Goal: Task Accomplishment & Management: Manage account settings

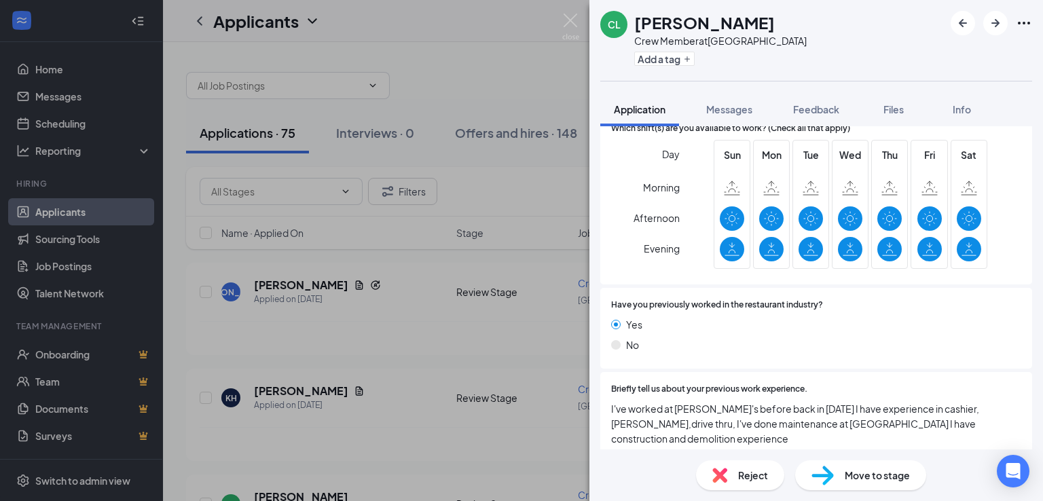
scroll to position [670, 0]
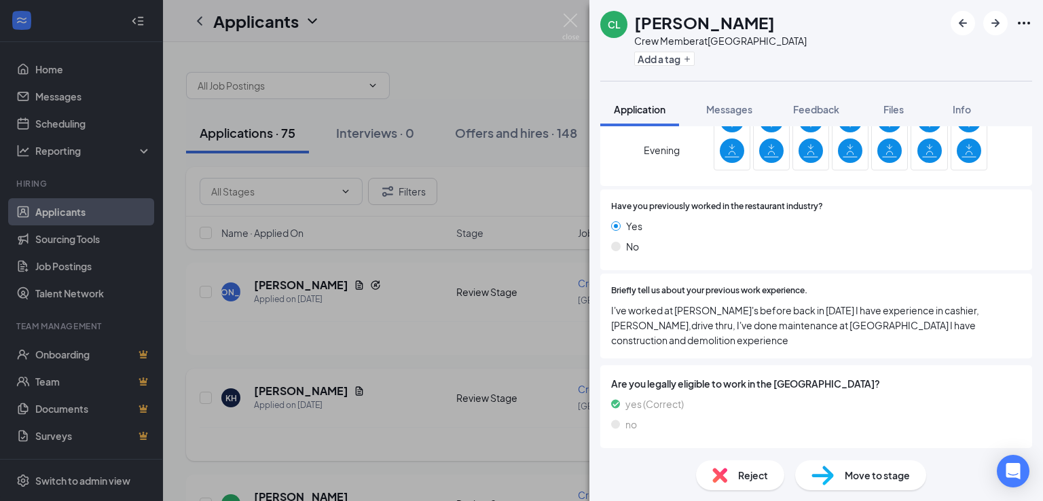
drag, startPoint x: 285, startPoint y: 386, endPoint x: 586, endPoint y: 377, distance: 300.9
click at [285, 386] on div "[PERSON_NAME] [PERSON_NAME] Member at [GEOGRAPHIC_DATA] Add a tag Application M…" at bounding box center [521, 250] width 1043 height 501
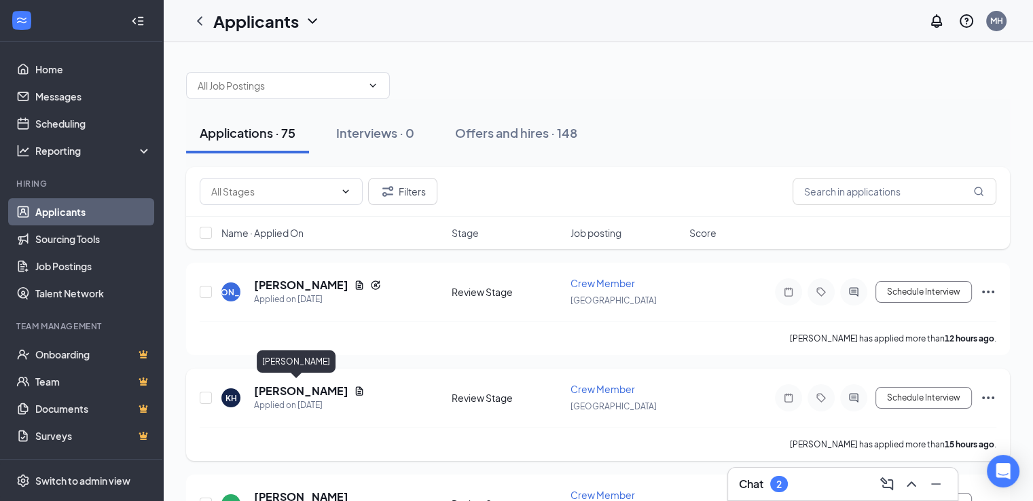
click at [271, 387] on h5 "[PERSON_NAME]" at bounding box center [301, 391] width 94 height 15
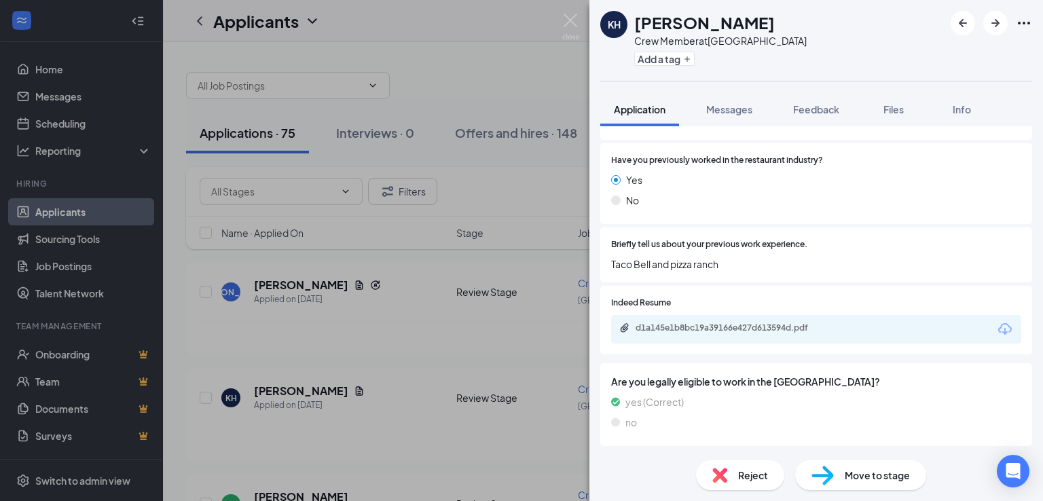
scroll to position [728, 0]
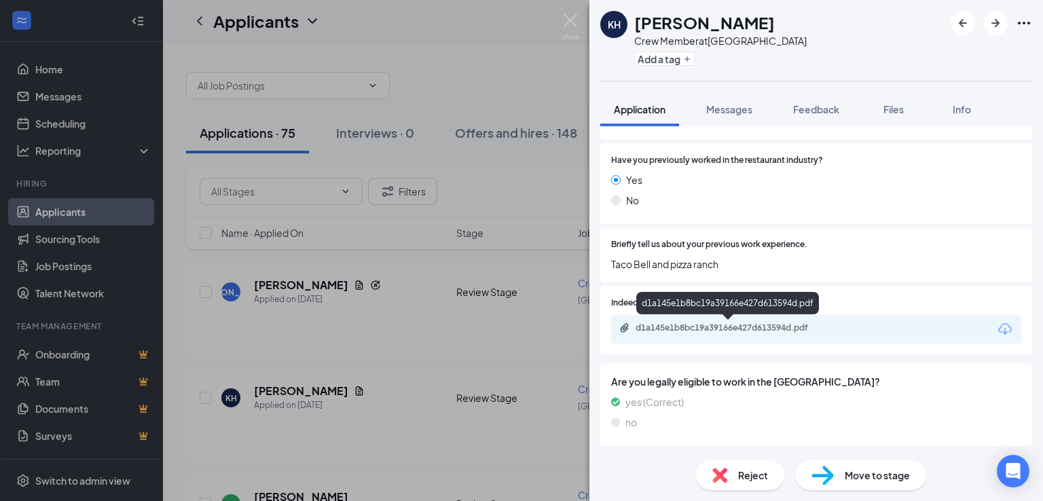
click at [714, 326] on div "d1a145e1b8bc19a39166e427d613594d.pdf" at bounding box center [730, 327] width 190 height 11
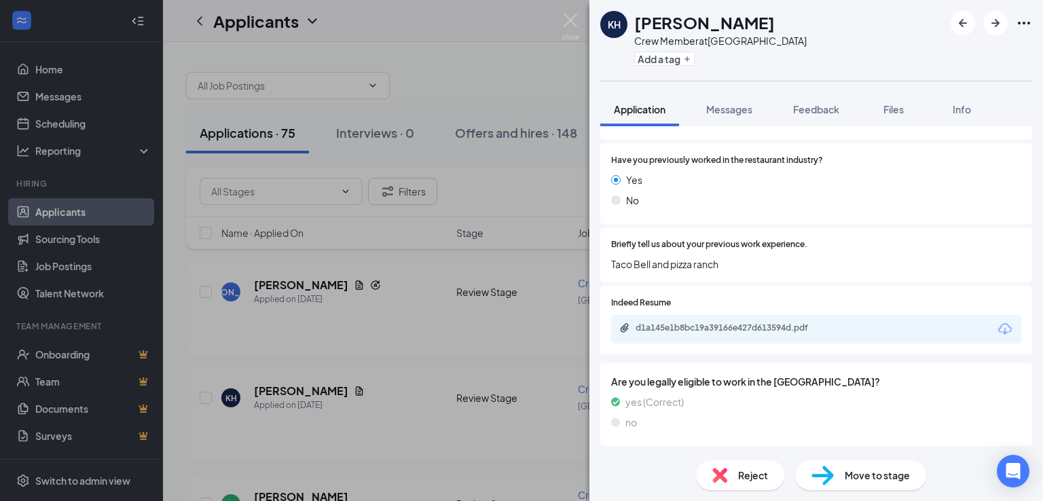
scroll to position [723, 0]
click at [297, 287] on div "KH [PERSON_NAME] Crew Member at [GEOGRAPHIC_DATA] Add a tag Application Message…" at bounding box center [521, 250] width 1043 height 501
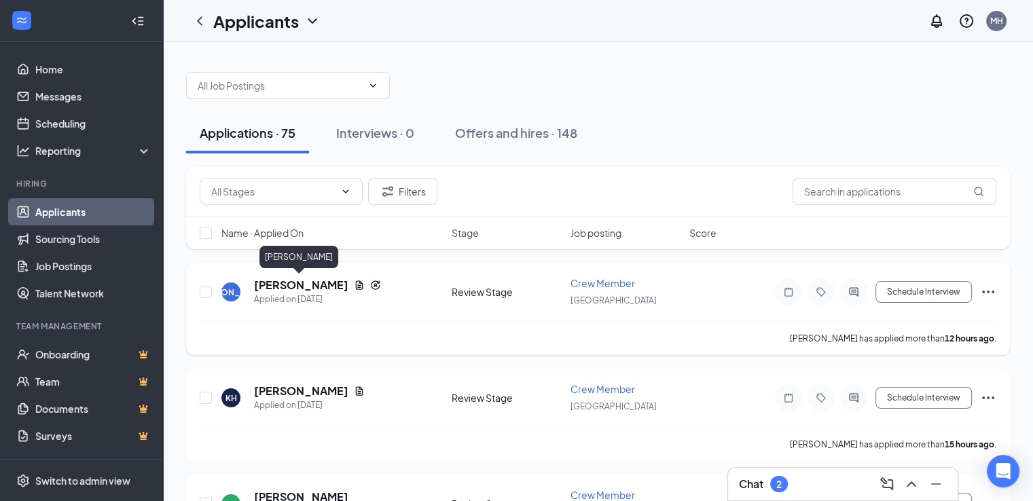
click at [301, 287] on h5 "[PERSON_NAME]" at bounding box center [301, 285] width 94 height 15
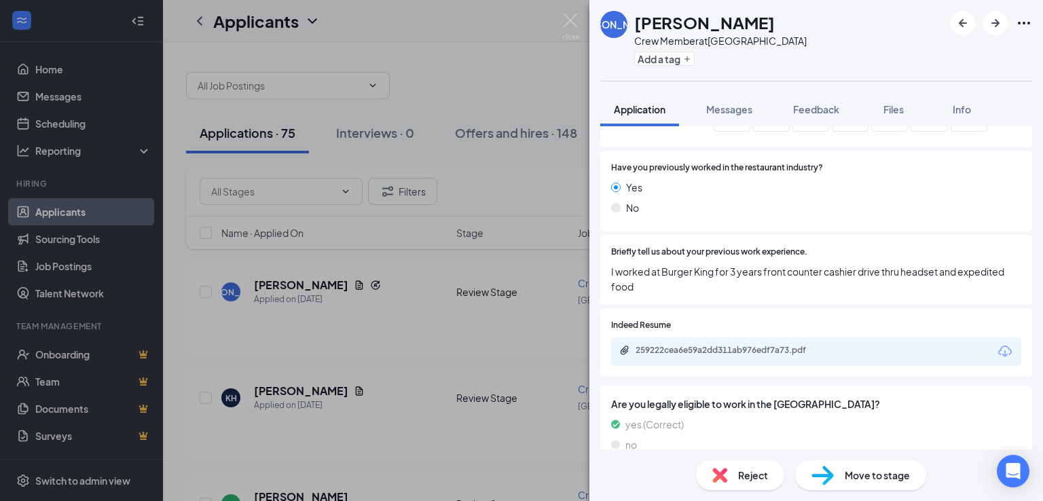
scroll to position [782, 0]
